Goal: Find specific page/section: Find specific page/section

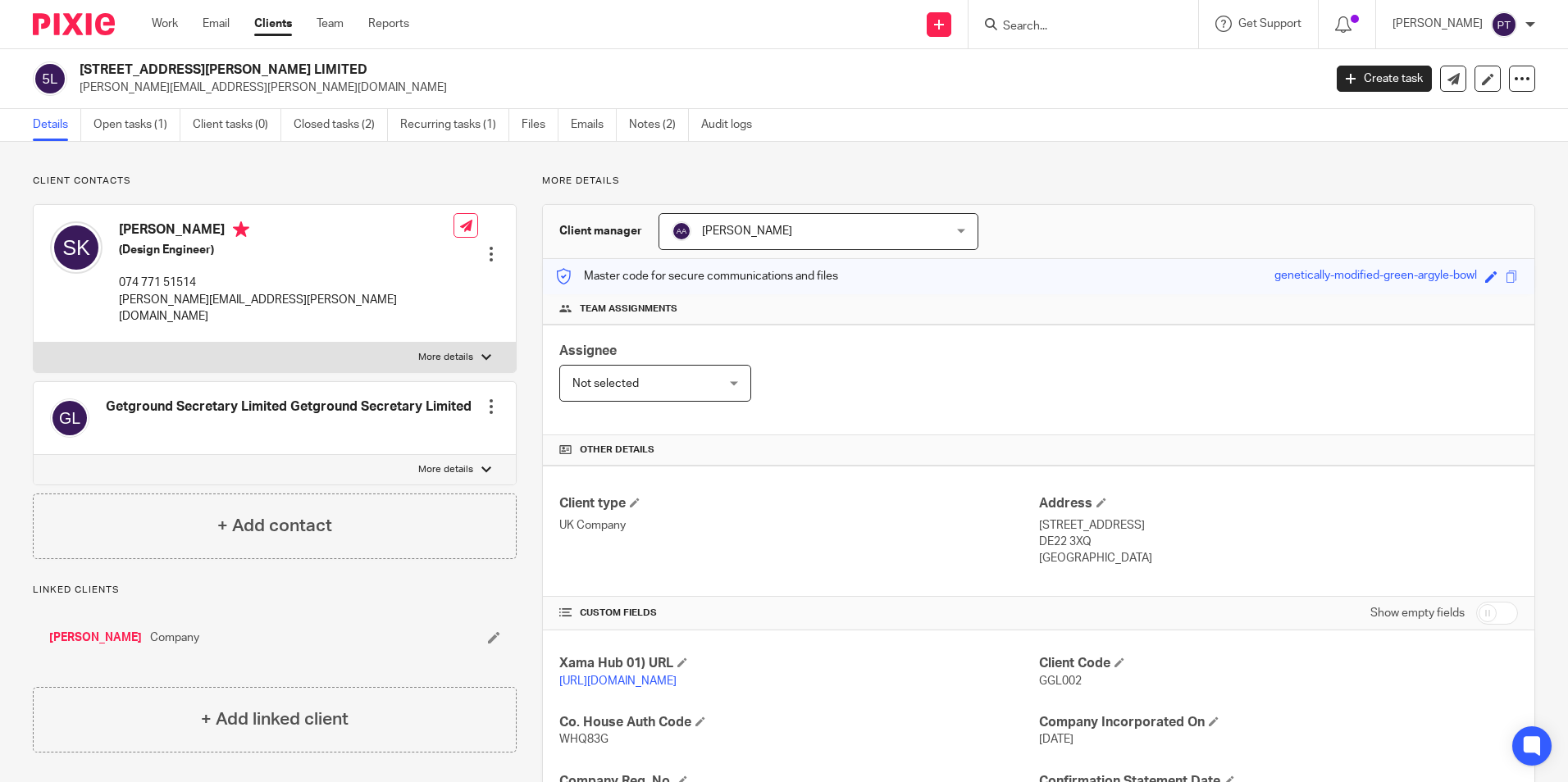
click at [1055, 29] on input "Search" at bounding box center [1075, 27] width 148 height 15
type input "joumana"
click at [1129, 72] on link at bounding box center [1151, 70] width 305 height 38
click at [1097, 73] on link at bounding box center [1151, 70] width 305 height 38
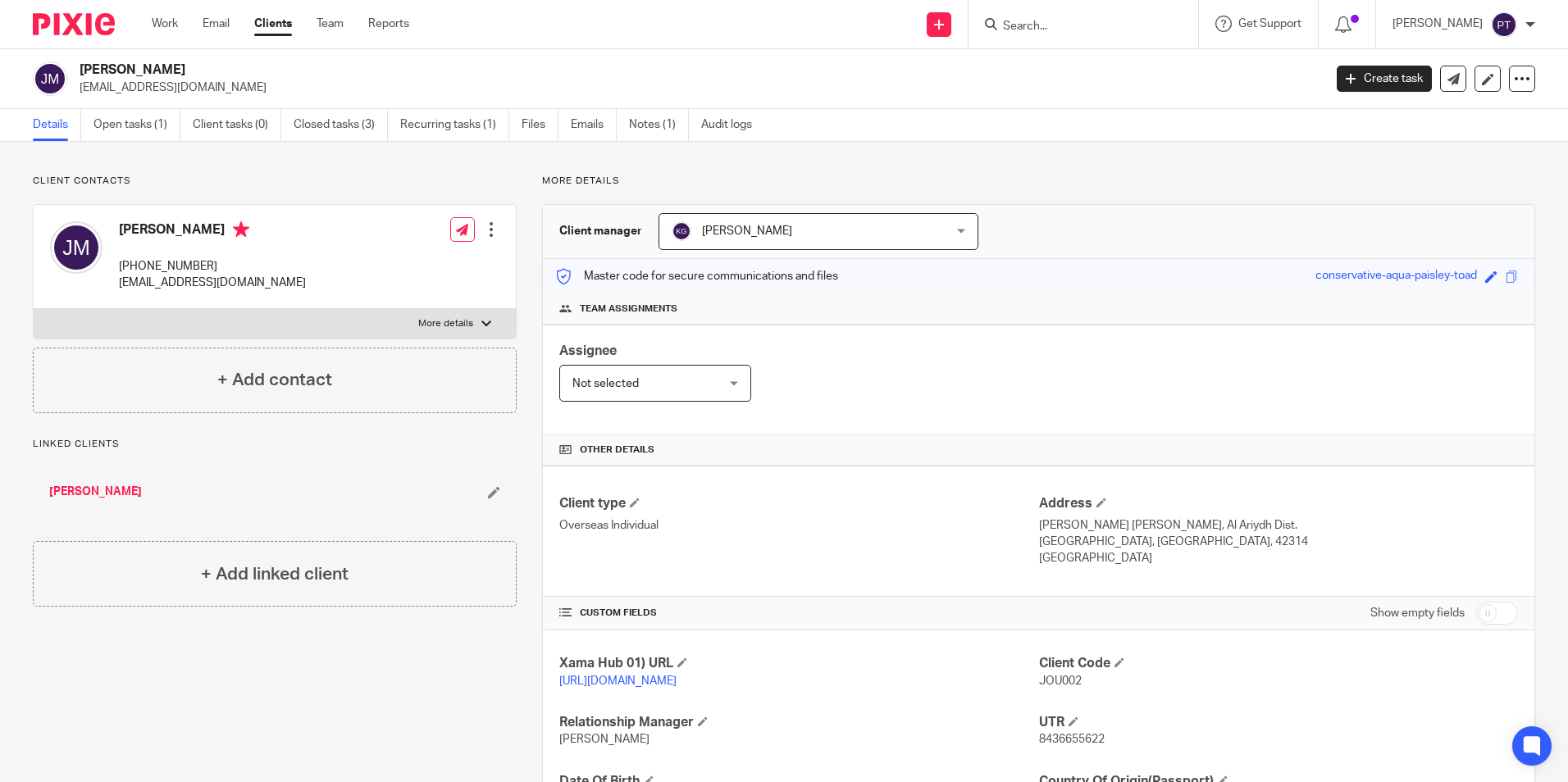
click at [86, 14] on img at bounding box center [74, 24] width 82 height 22
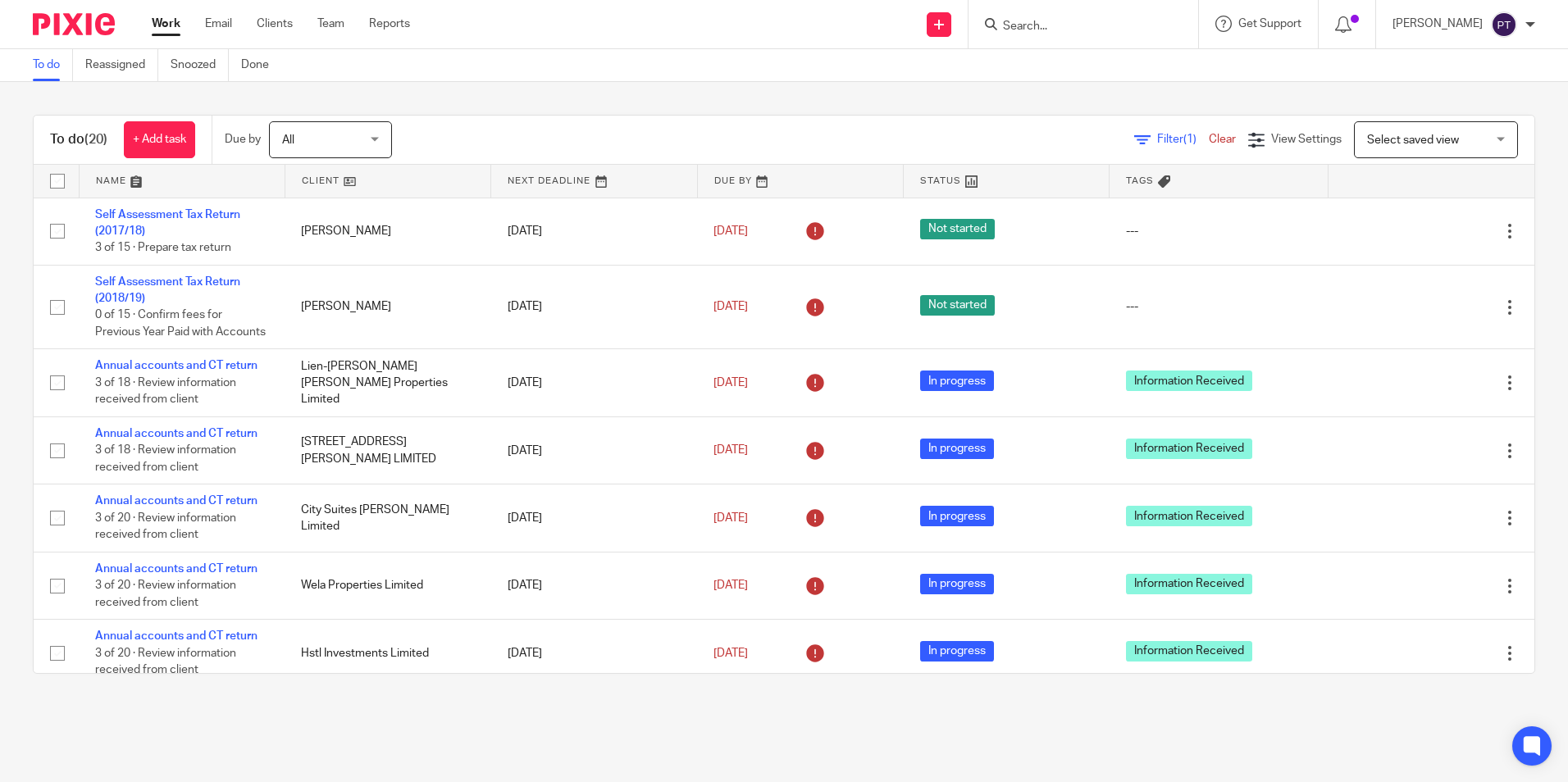
click at [1126, 25] on input "Search" at bounding box center [1075, 27] width 148 height 15
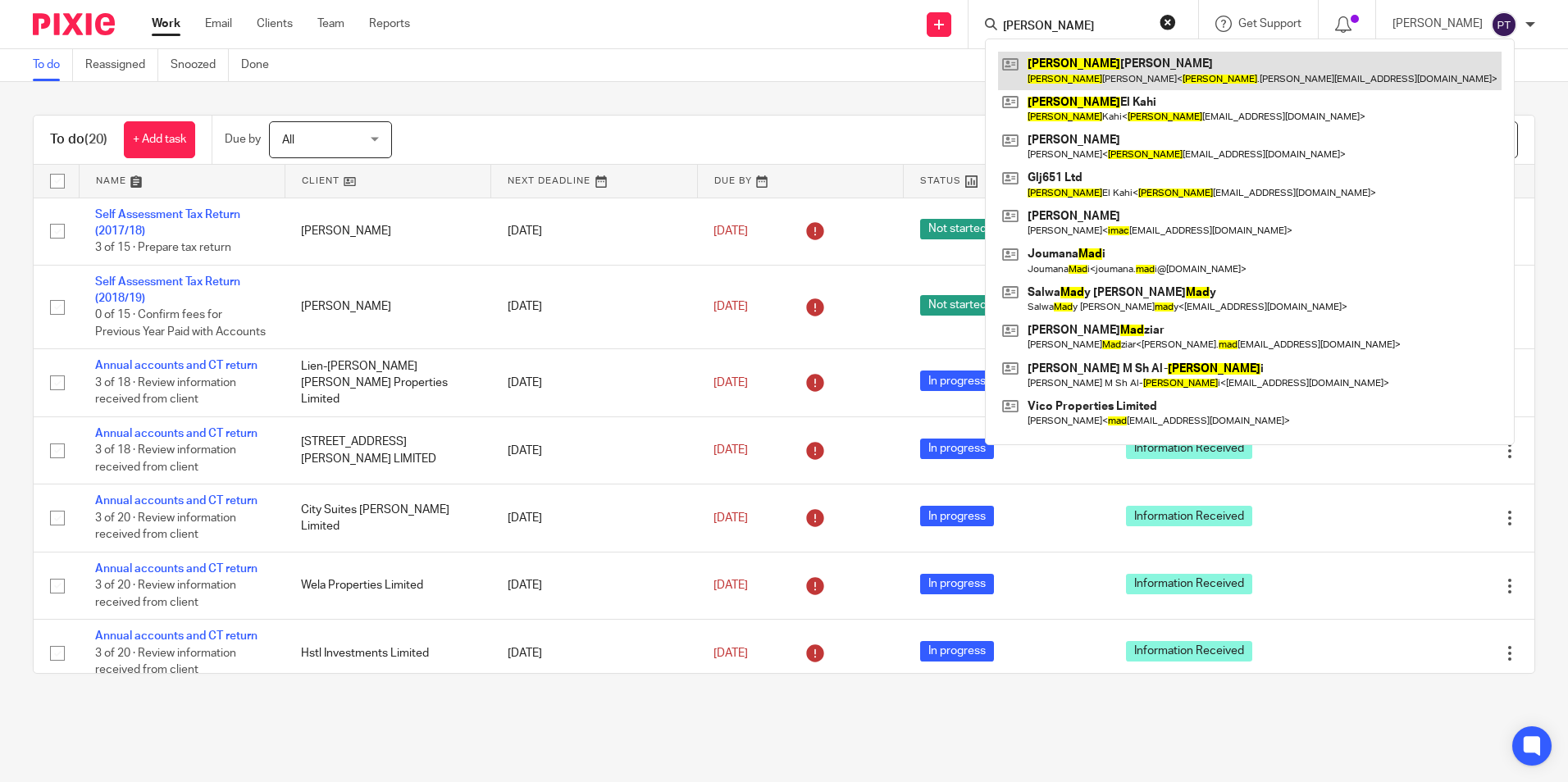
type input "[PERSON_NAME]"
click at [1081, 68] on link at bounding box center [1250, 70] width 504 height 38
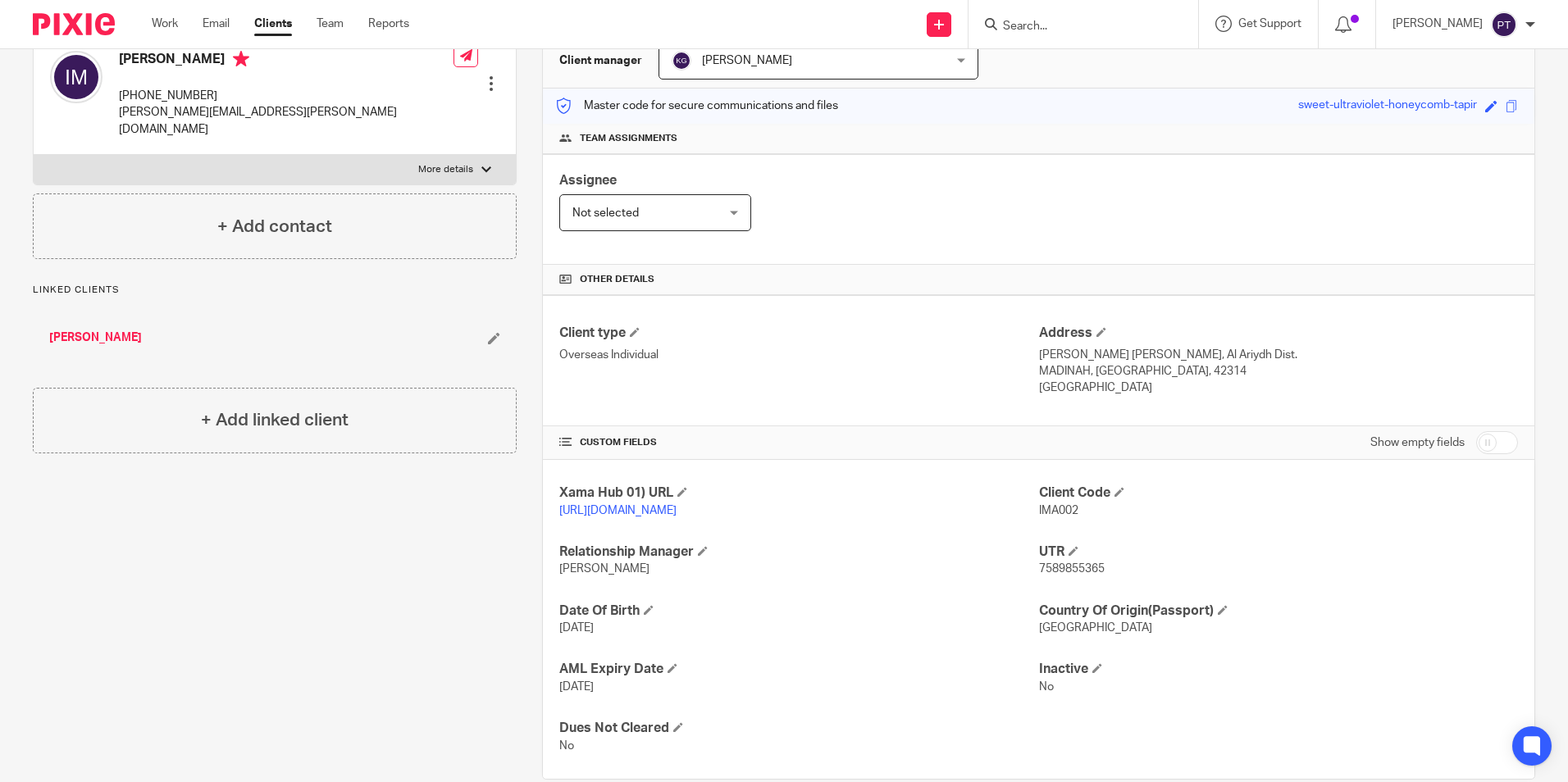
scroll to position [217, 0]
